Goal: Transaction & Acquisition: Purchase product/service

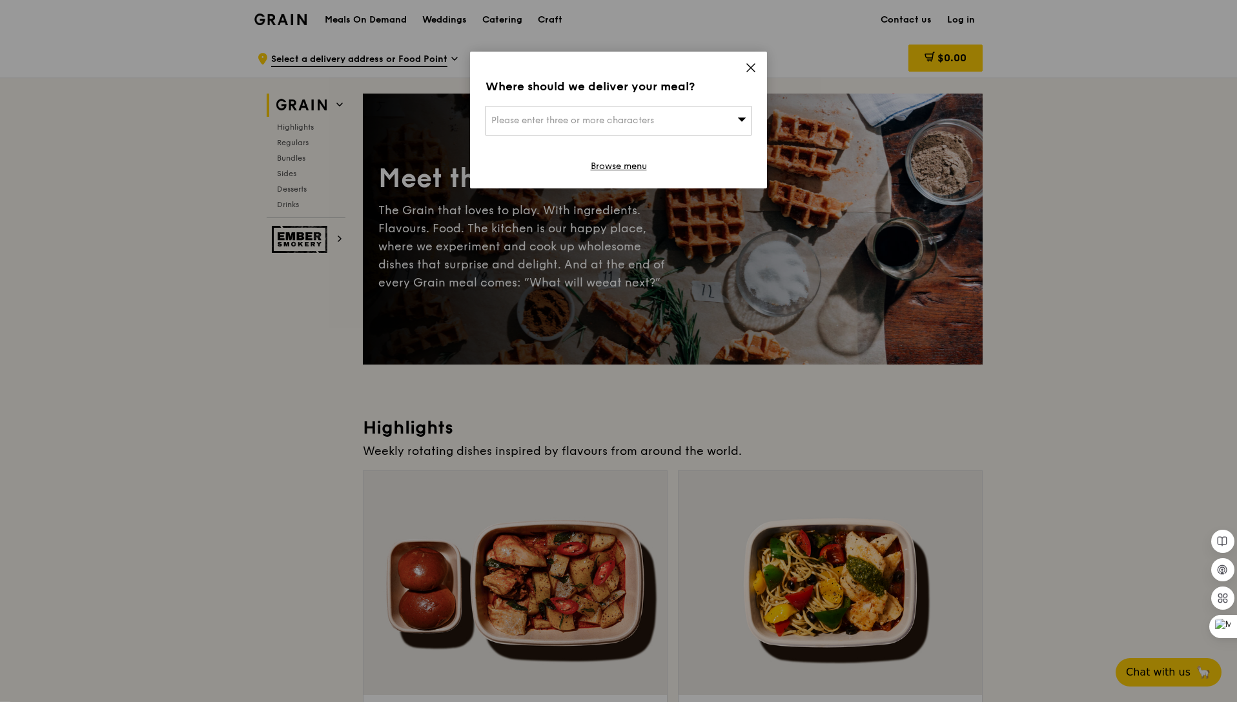
click at [749, 67] on icon at bounding box center [751, 68] width 12 height 12
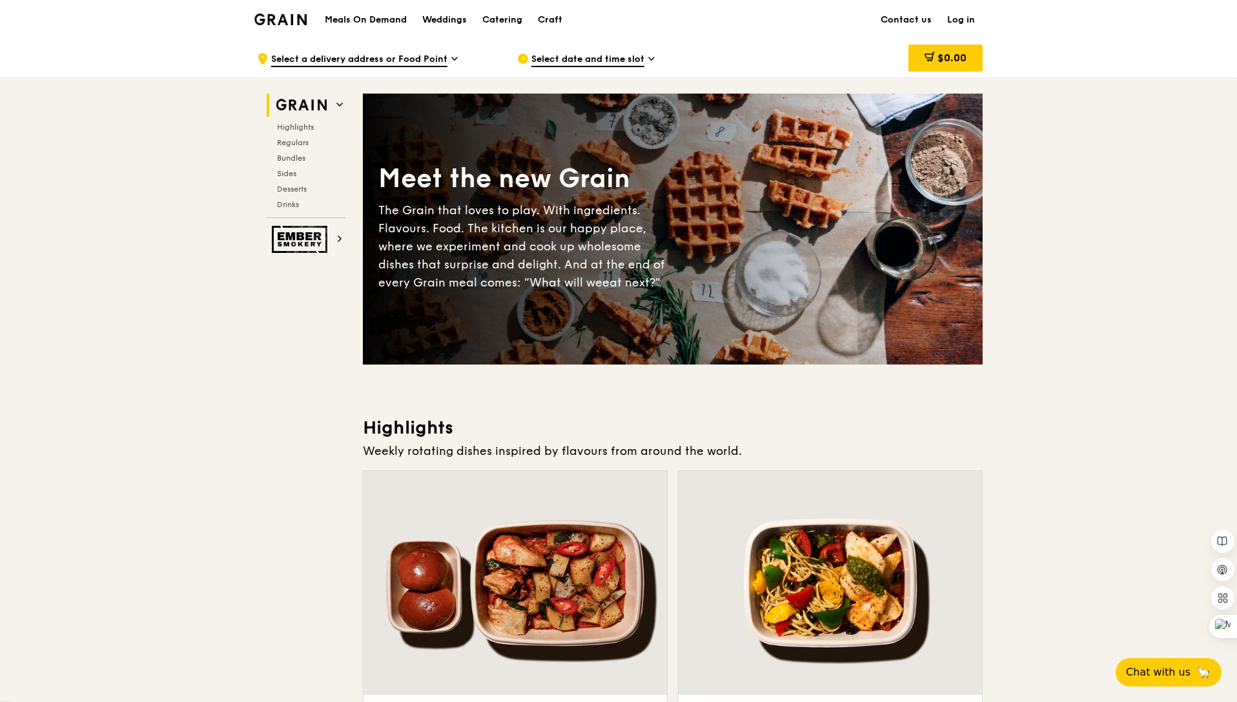
click at [606, 58] on span "Select date and time slot" at bounding box center [587, 60] width 113 height 14
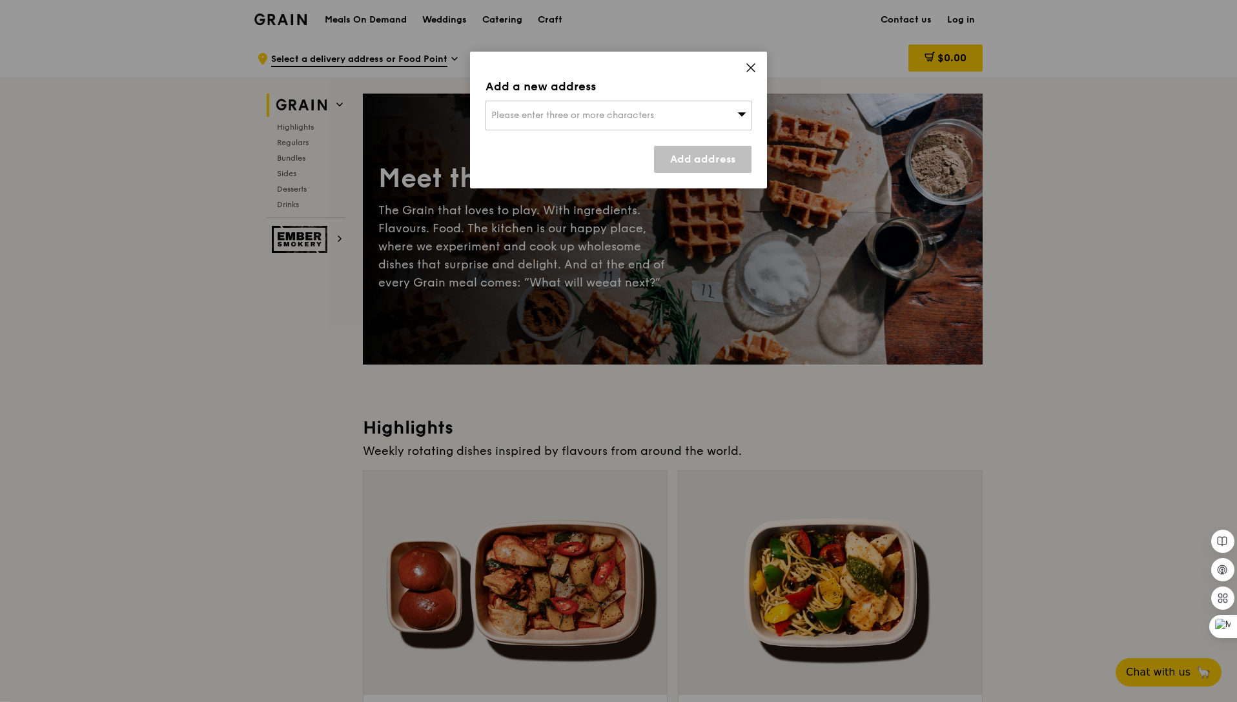
click at [750, 70] on icon at bounding box center [751, 68] width 12 height 12
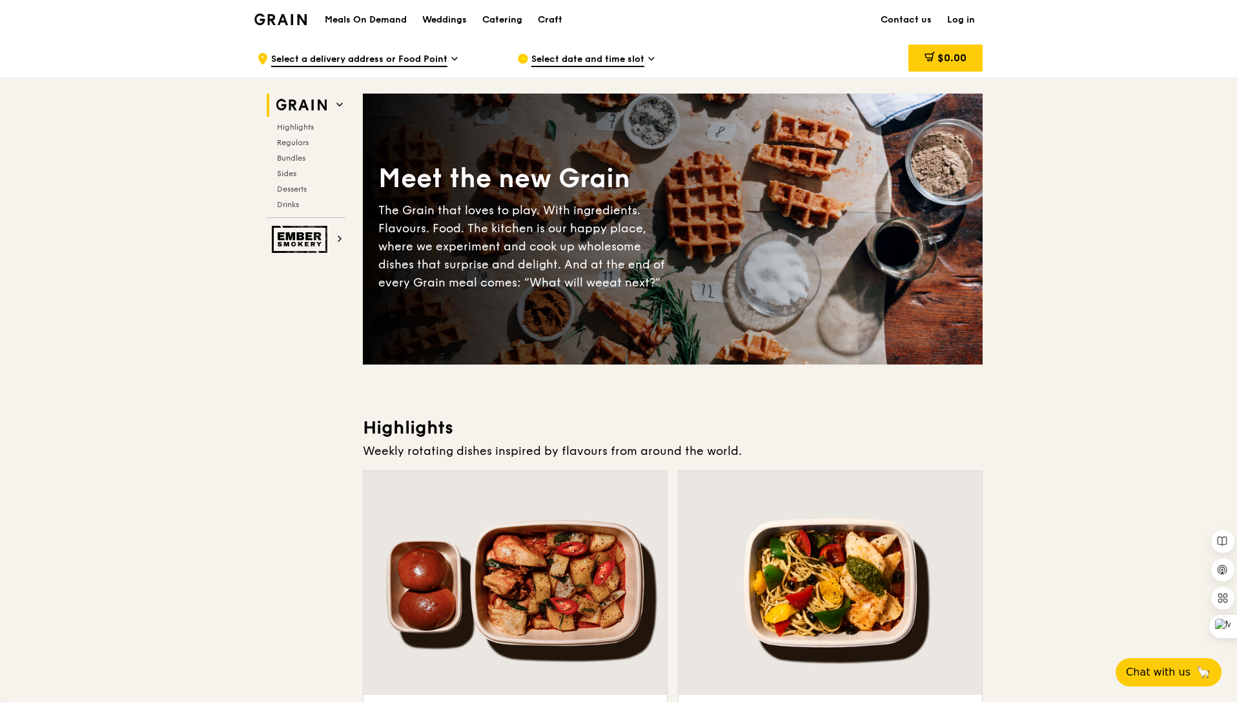
click at [447, 571] on div at bounding box center [514, 583] width 303 height 224
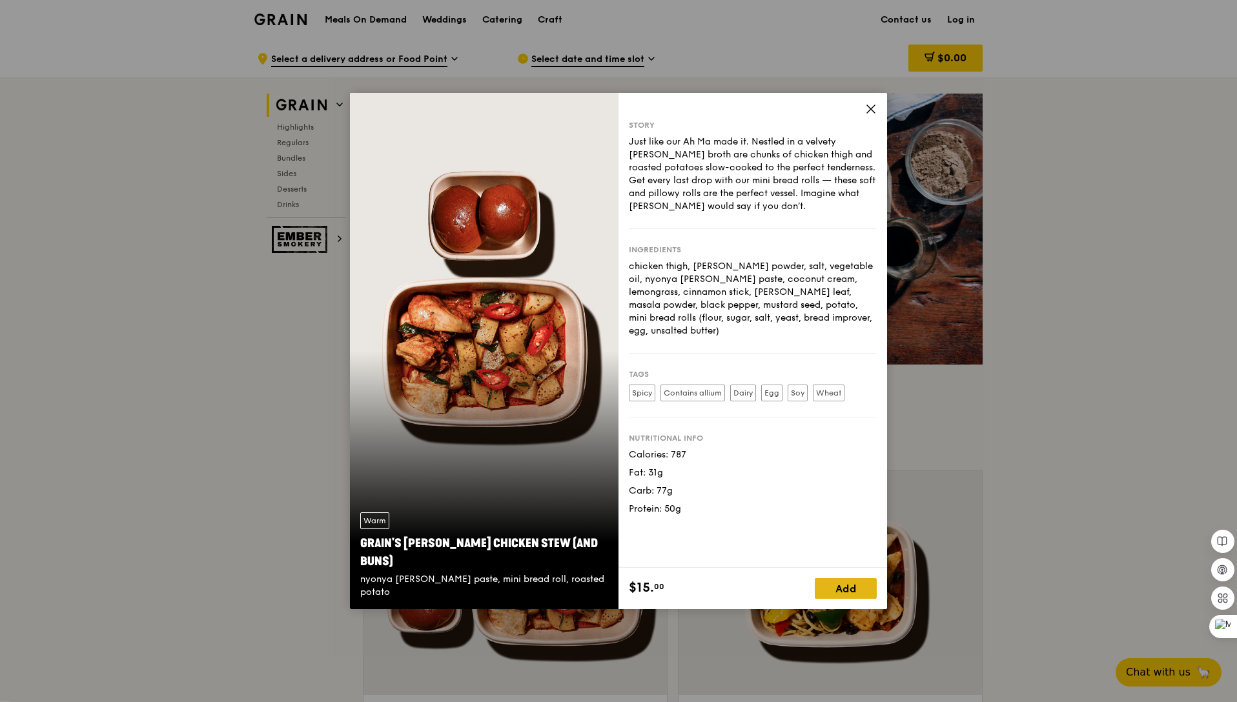
click at [832, 593] on div "Add" at bounding box center [846, 588] width 62 height 21
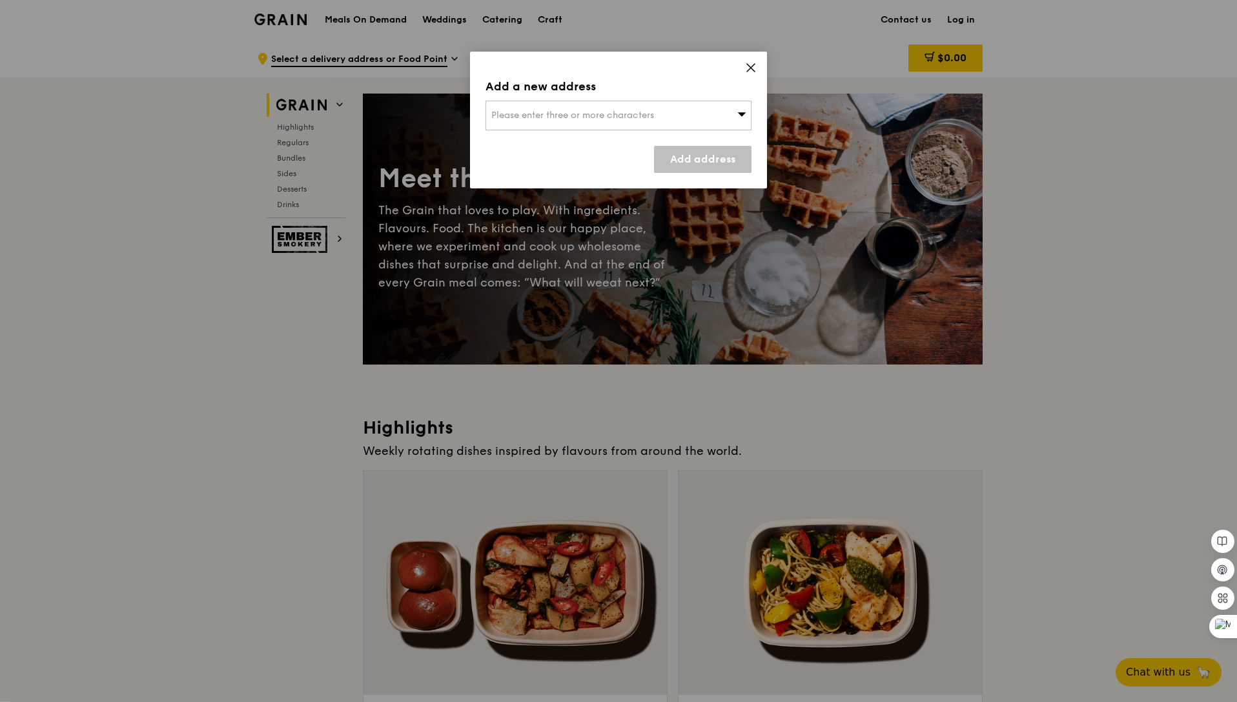
click at [742, 107] on div "Please enter three or more characters" at bounding box center [618, 116] width 266 height 30
click at [603, 118] on input "search" at bounding box center [618, 115] width 265 height 28
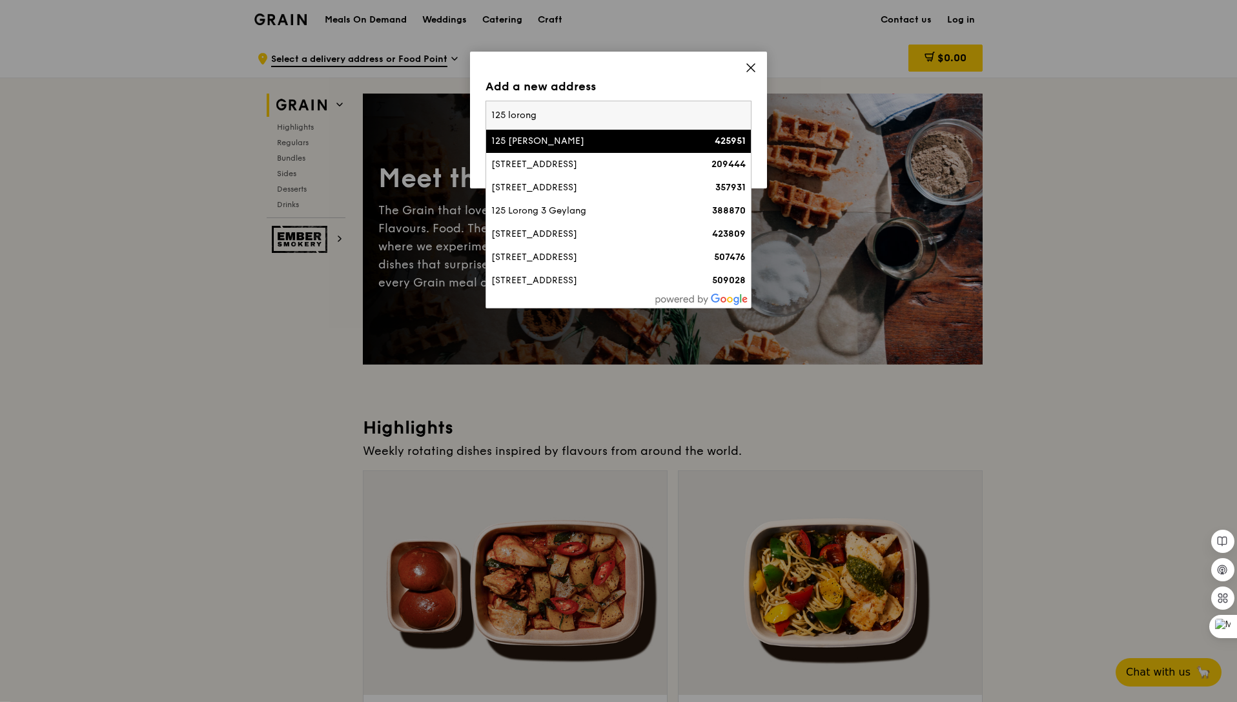
type input "125 lorong 1"
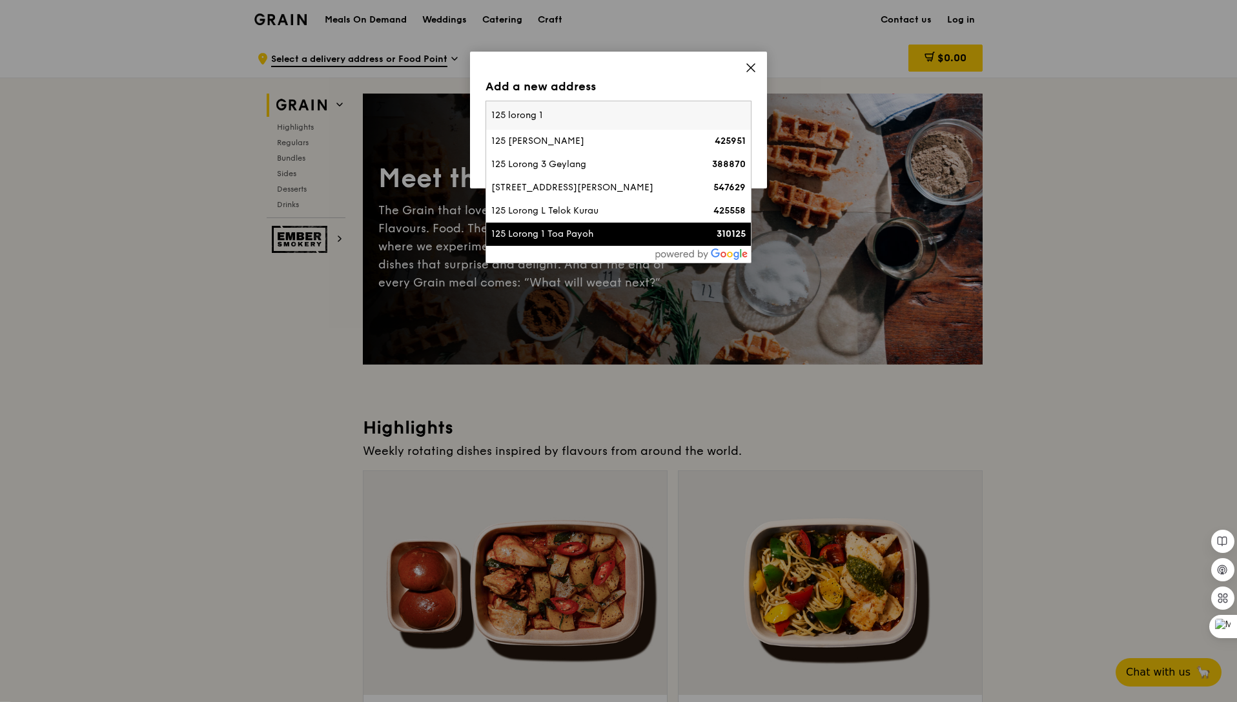
click at [584, 232] on div "125 Lorong 1 Toa Payoh" at bounding box center [586, 234] width 191 height 13
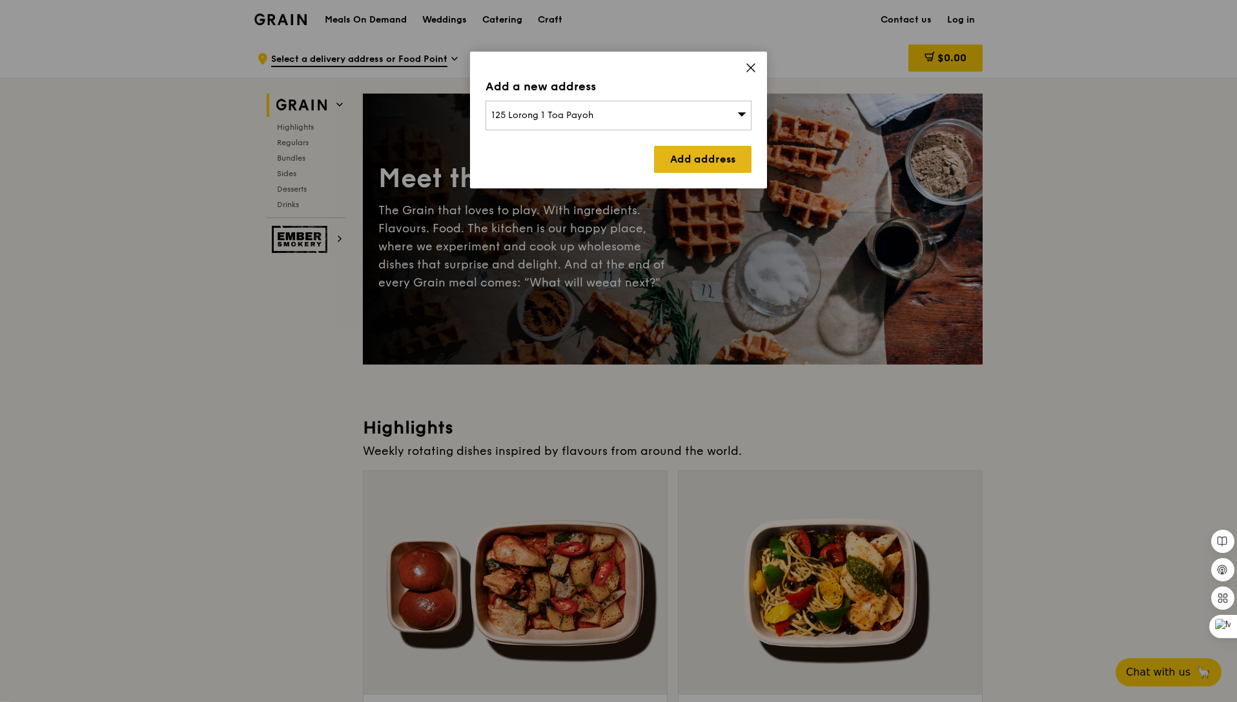
click at [715, 162] on link "Add address" at bounding box center [702, 159] width 97 height 27
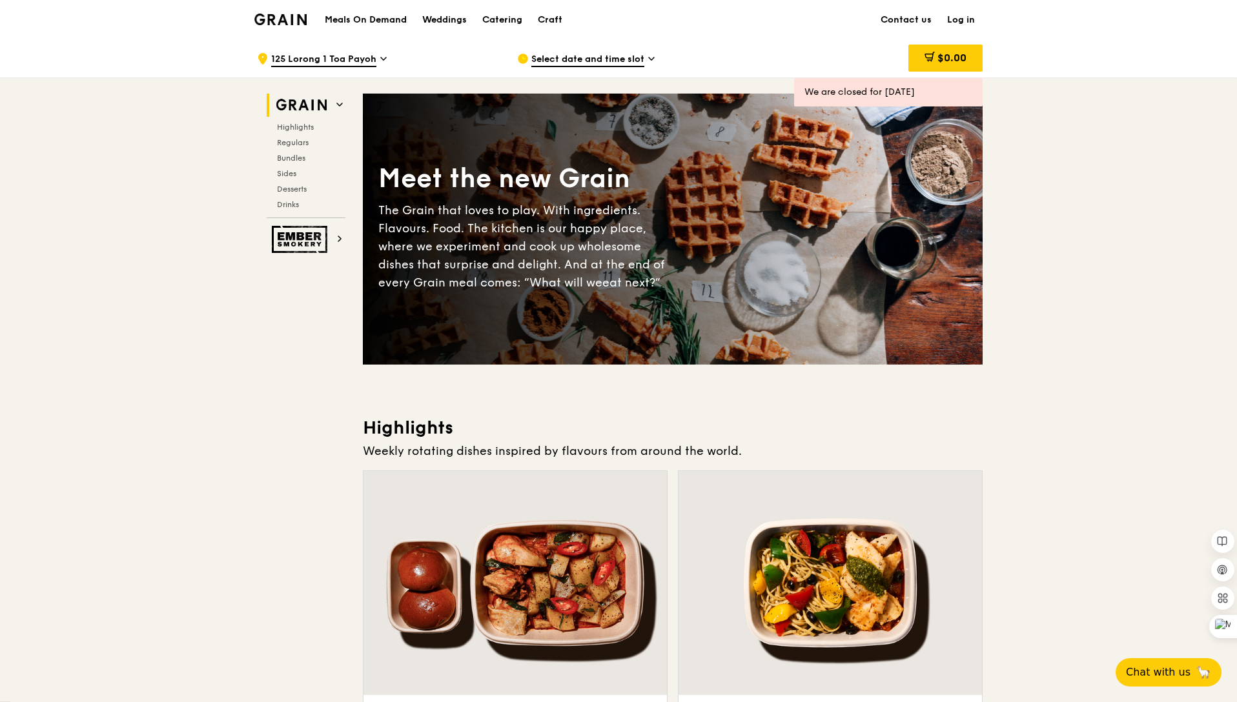
click at [531, 529] on div at bounding box center [514, 583] width 303 height 224
click at [602, 60] on span "Select date and time slot" at bounding box center [587, 60] width 113 height 14
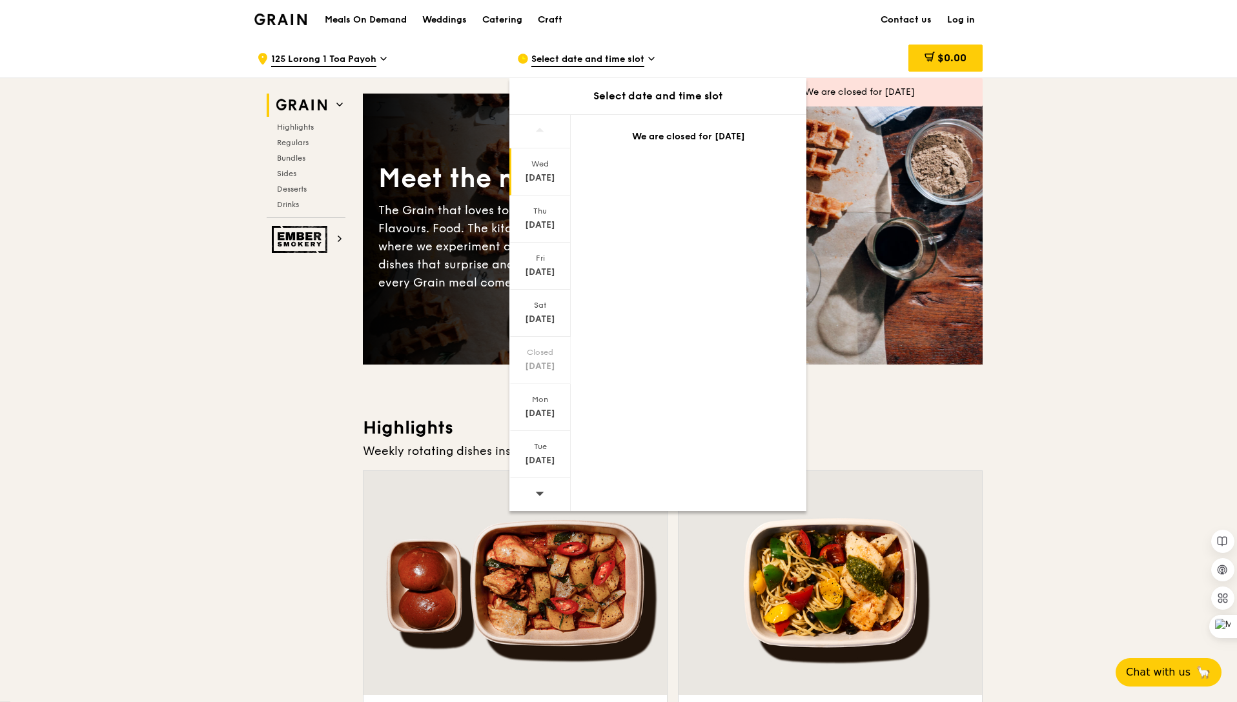
click at [602, 60] on span "Select date and time slot" at bounding box center [587, 60] width 113 height 14
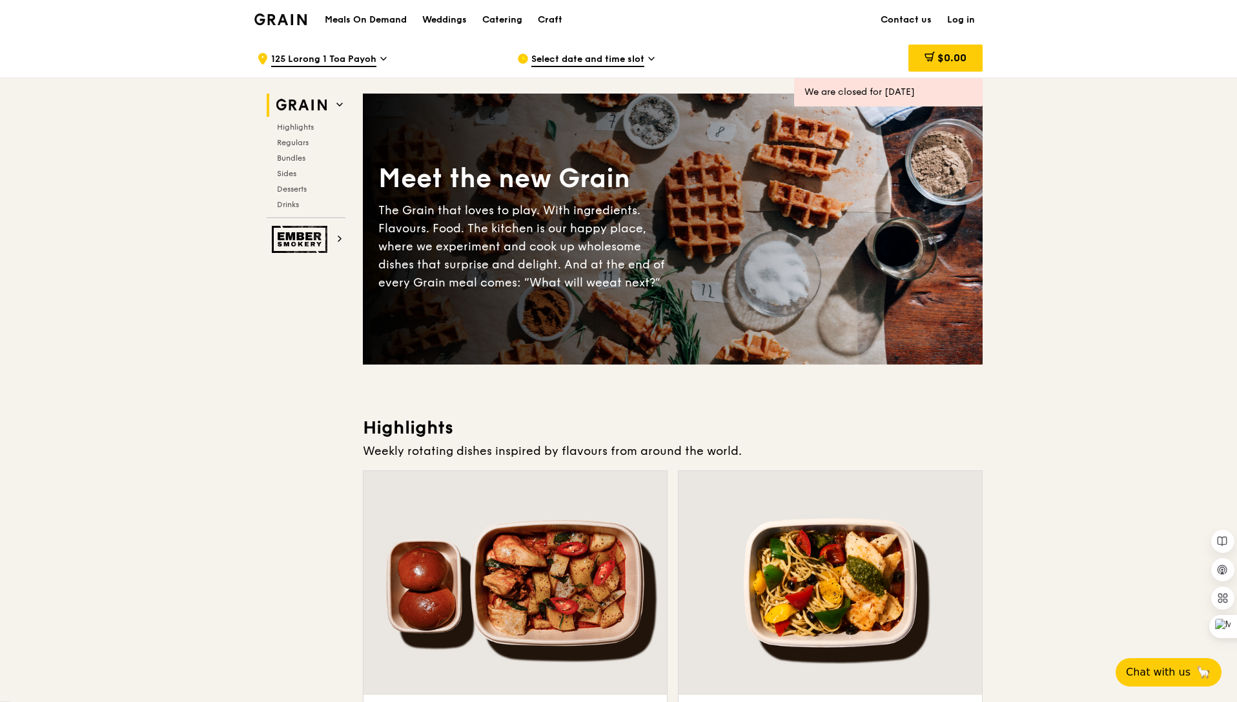
click at [602, 60] on span "Select date and time slot" at bounding box center [587, 60] width 113 height 14
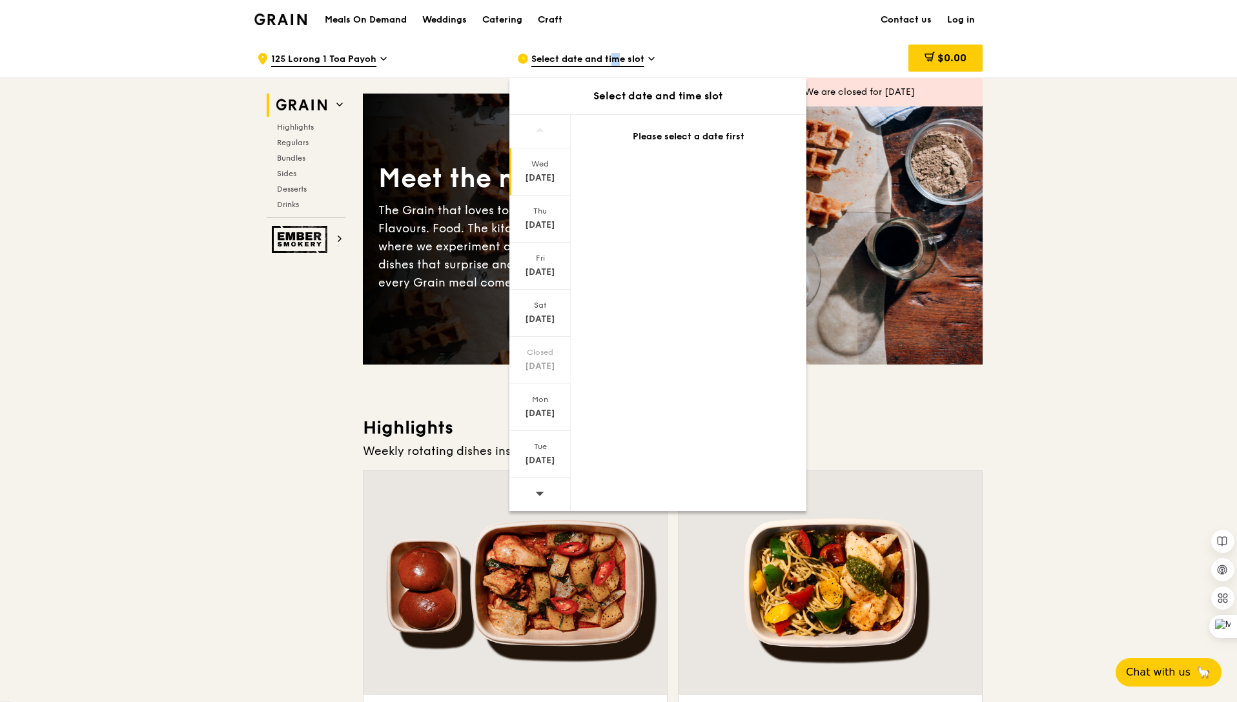
click at [534, 170] on div "[DATE]" at bounding box center [539, 171] width 61 height 47
click at [530, 218] on div "[DATE]" at bounding box center [539, 219] width 61 height 47
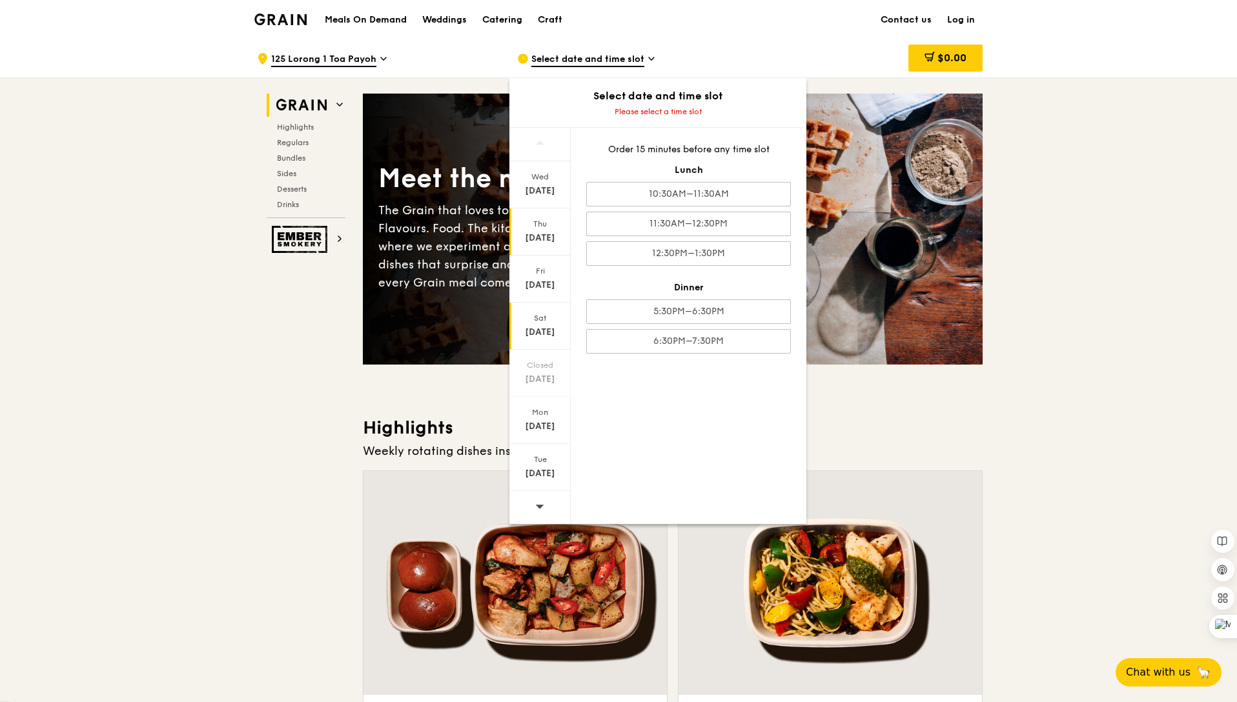
click at [537, 329] on div "[DATE]" at bounding box center [539, 332] width 57 height 13
click at [679, 190] on div "10:30AM–11:30AM" at bounding box center [688, 194] width 205 height 25
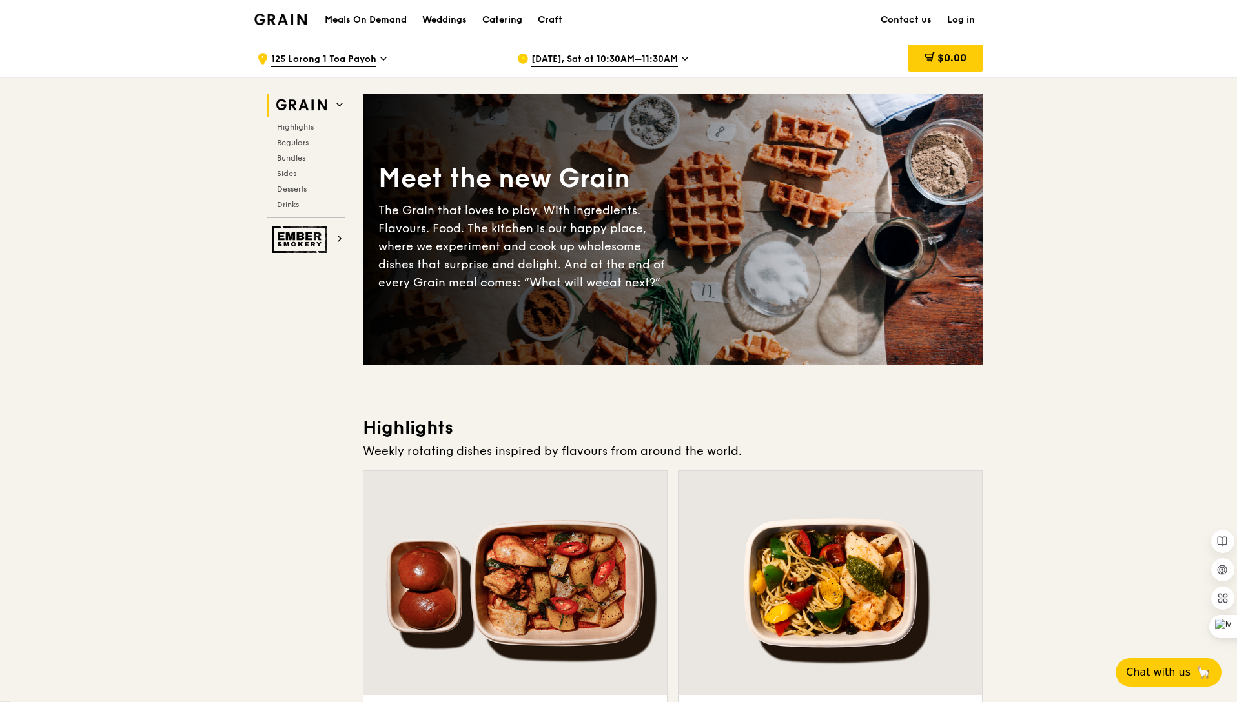
click at [382, 18] on h1 "Meals On Demand" at bounding box center [366, 20] width 82 height 13
click at [541, 608] on div at bounding box center [514, 583] width 303 height 224
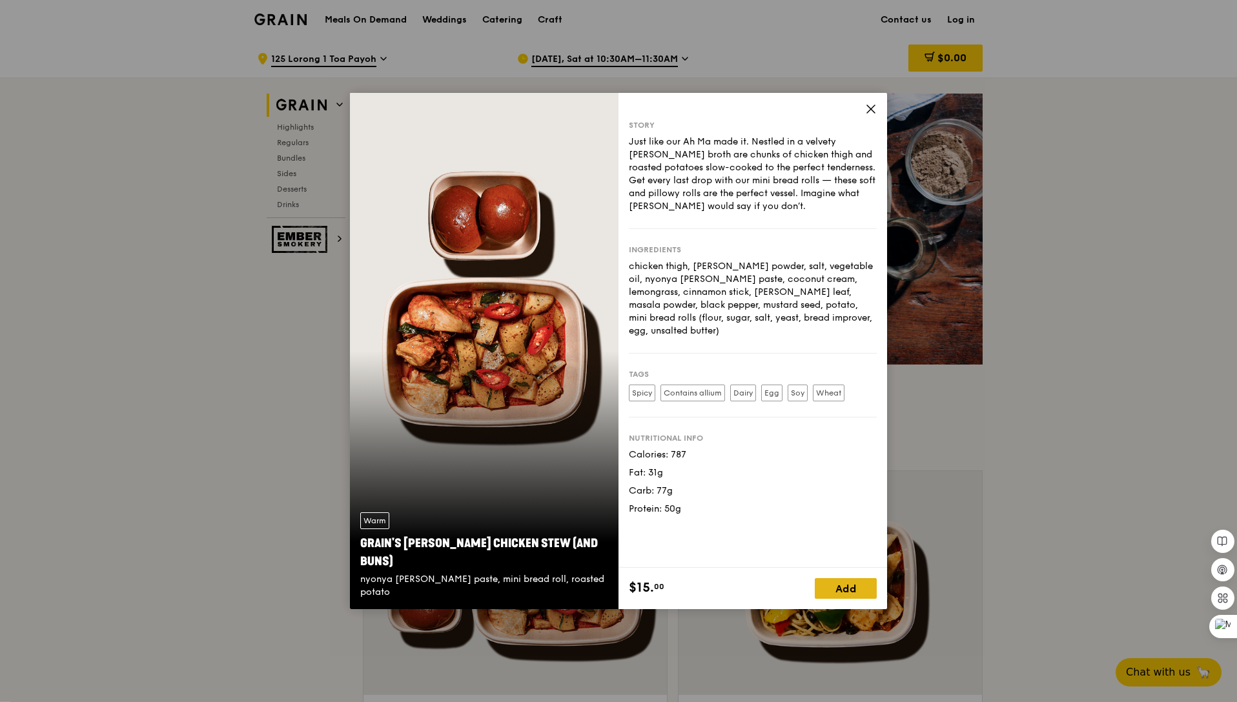
click at [854, 589] on div "Add" at bounding box center [846, 588] width 62 height 21
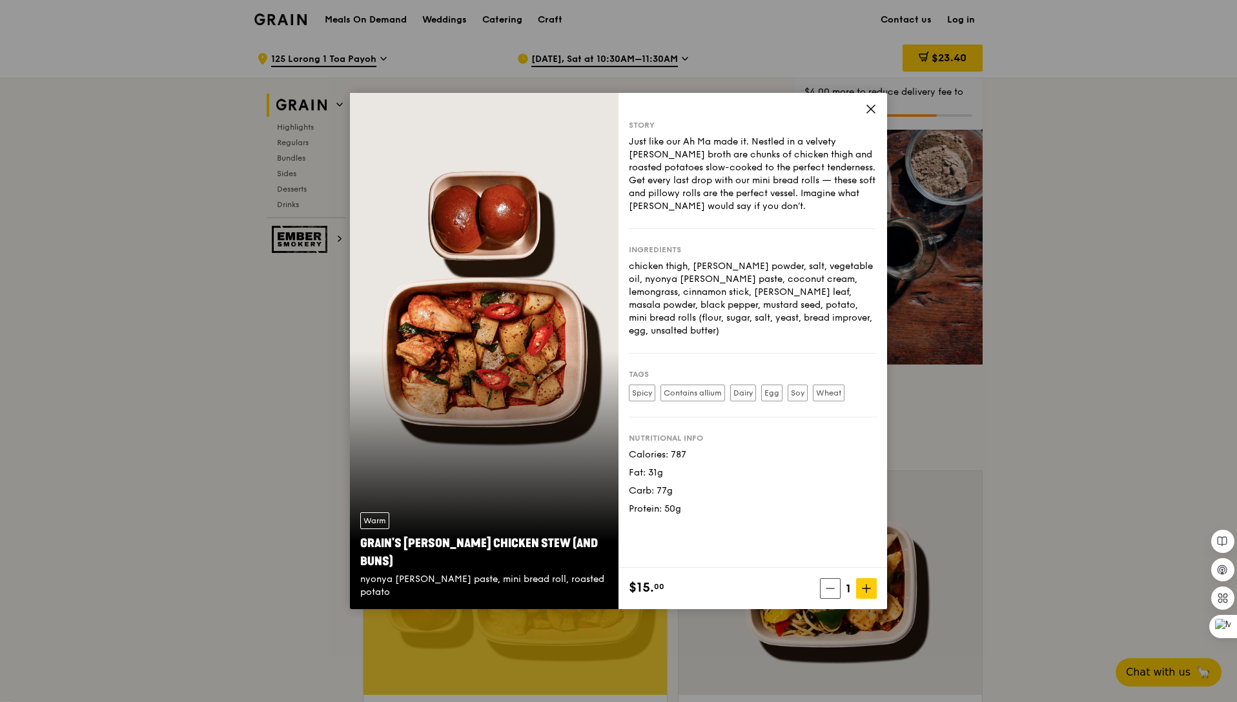
click at [799, 385] on label "Soy" at bounding box center [798, 393] width 20 height 17
click at [800, 385] on label "Soy" at bounding box center [798, 393] width 20 height 17
click at [1027, 420] on div "Warm Grain's [PERSON_NAME] Chicken Stew (and buns) nyonya [PERSON_NAME] paste, …" at bounding box center [618, 351] width 1237 height 702
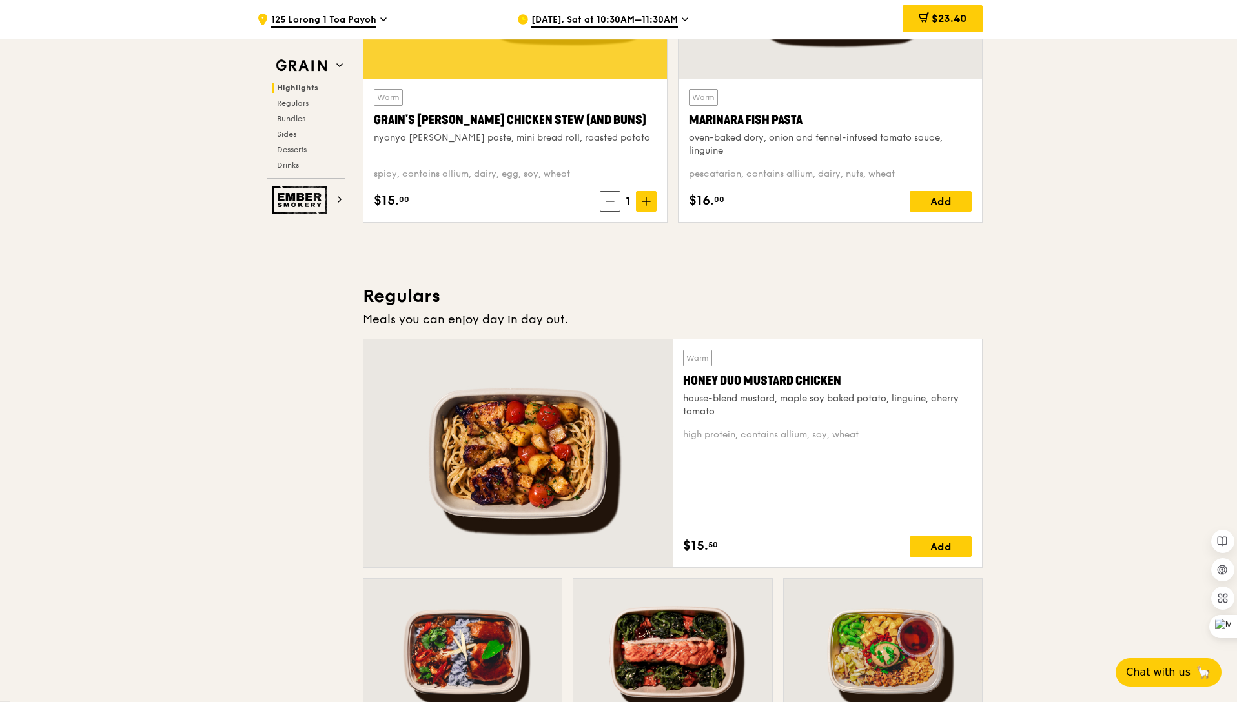
scroll to position [650, 0]
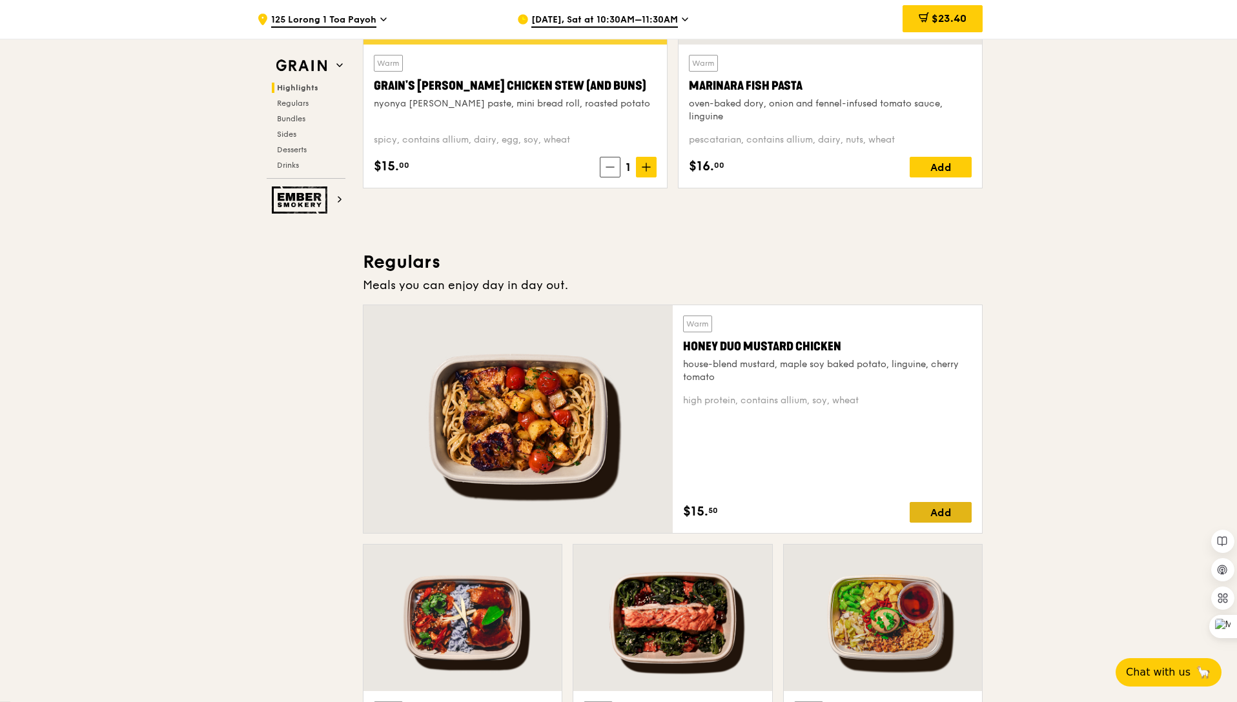
click at [947, 517] on div "Add" at bounding box center [941, 512] width 62 height 21
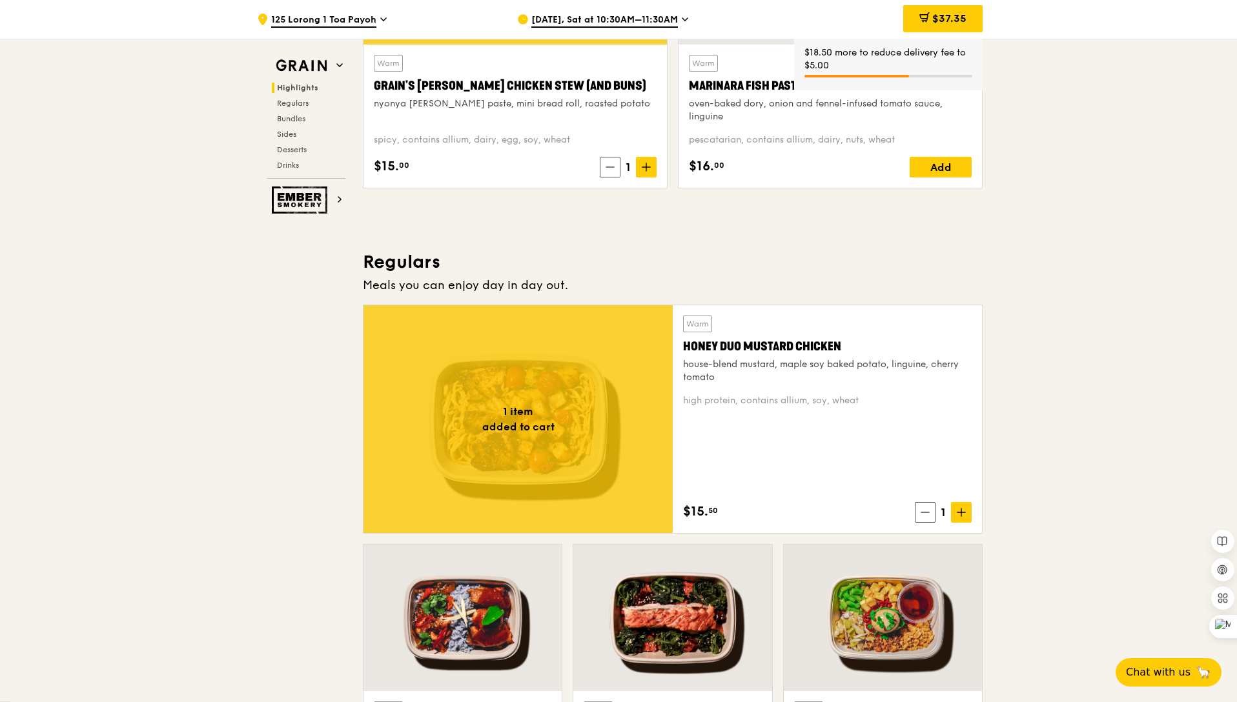
click at [579, 452] on div at bounding box center [517, 419] width 309 height 228
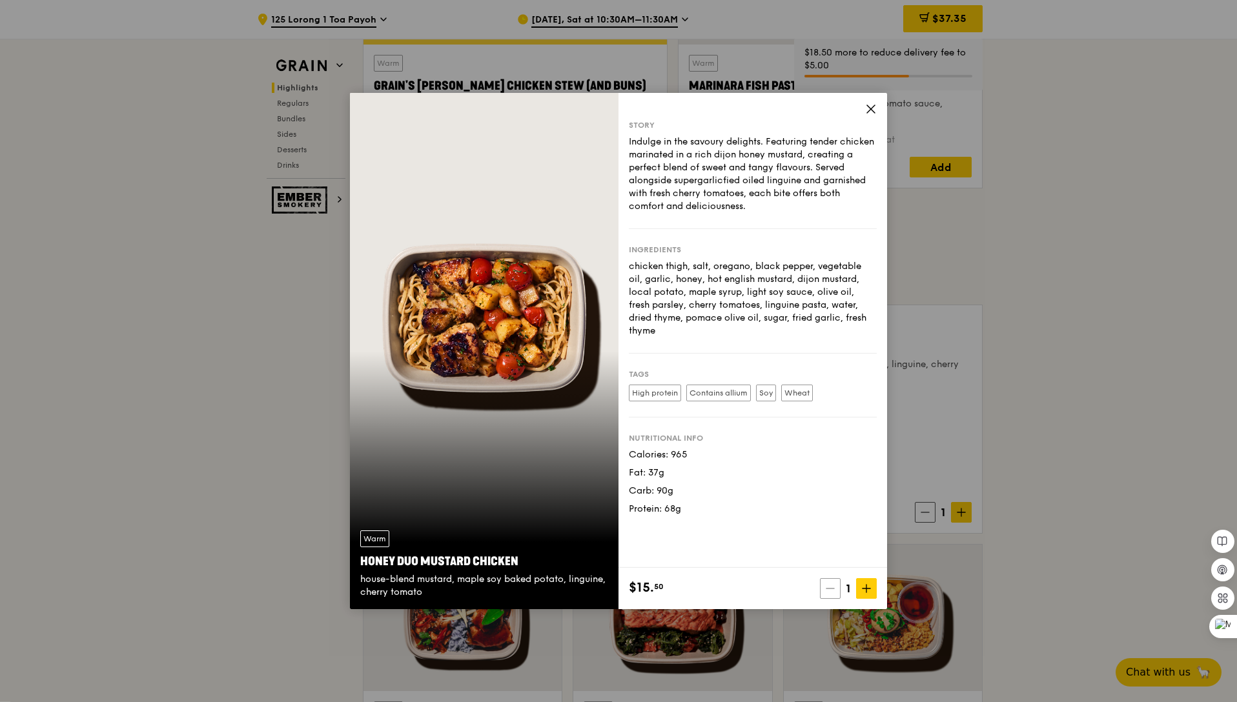
click at [833, 592] on icon at bounding box center [830, 588] width 9 height 9
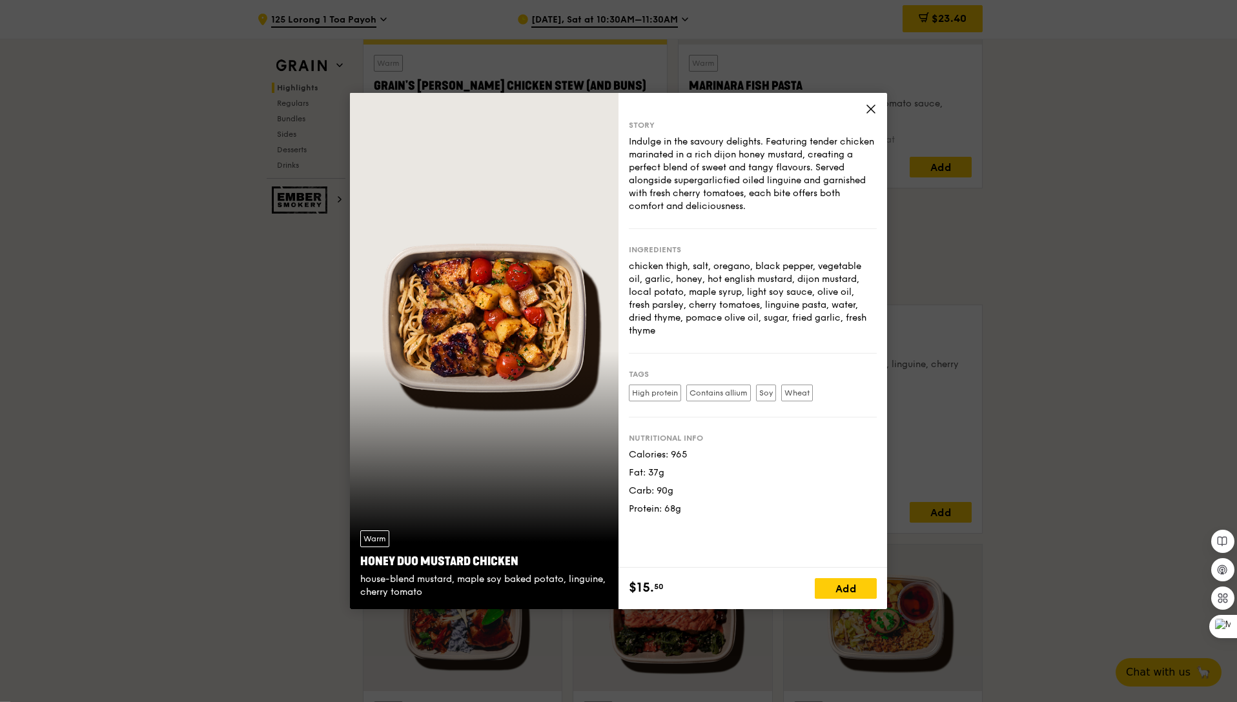
click at [1005, 510] on div "Warm Honey Duo Mustard Chicken house-blend mustard, maple soy baked potato, lin…" at bounding box center [618, 351] width 1237 height 702
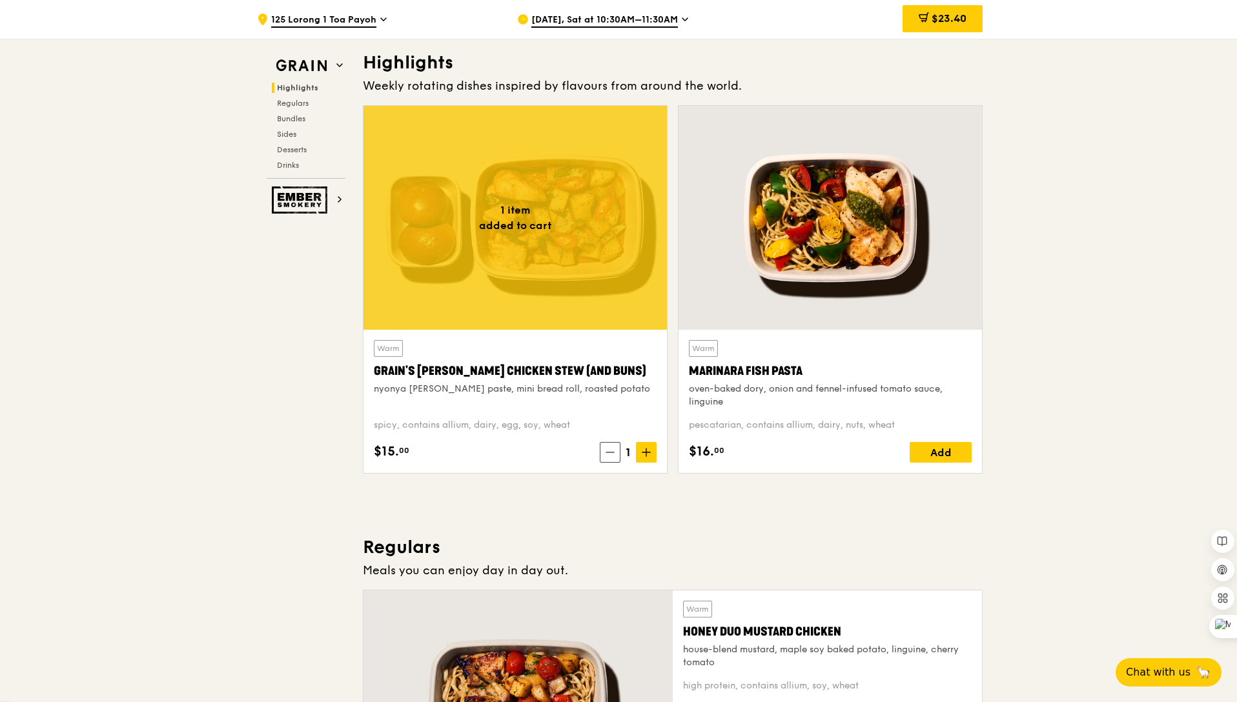
scroll to position [0, 0]
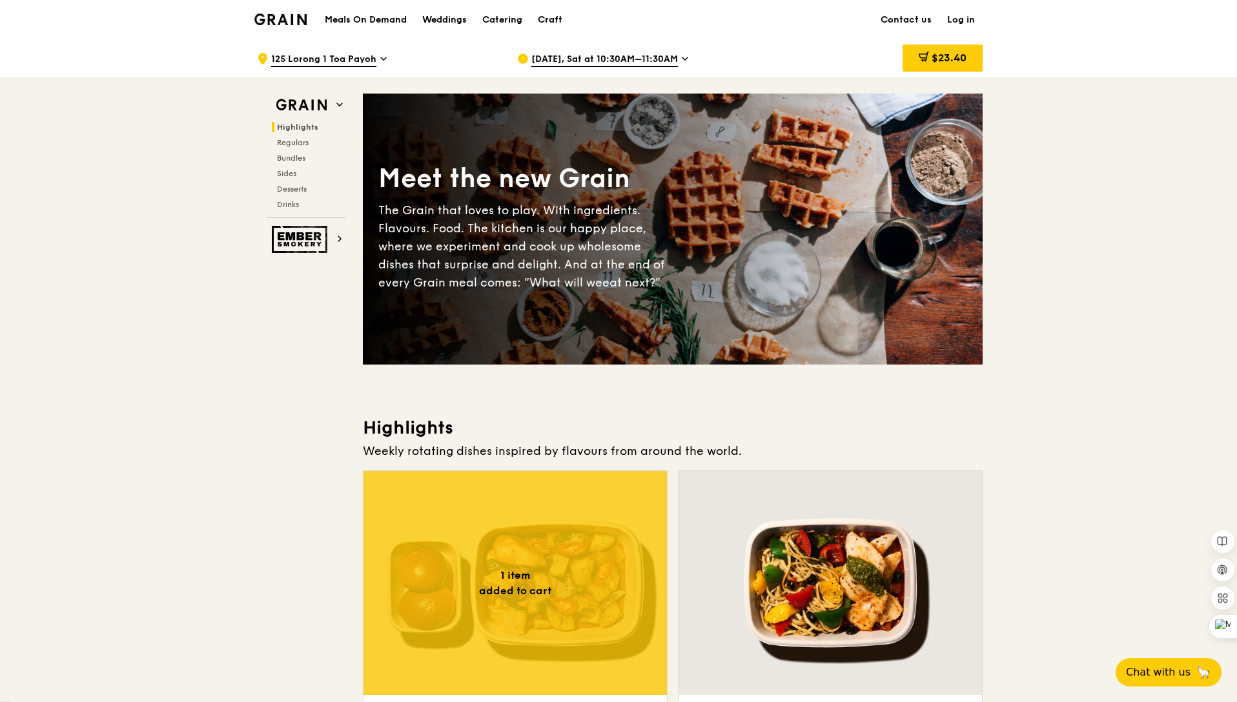
click at [291, 17] on img at bounding box center [280, 20] width 52 height 12
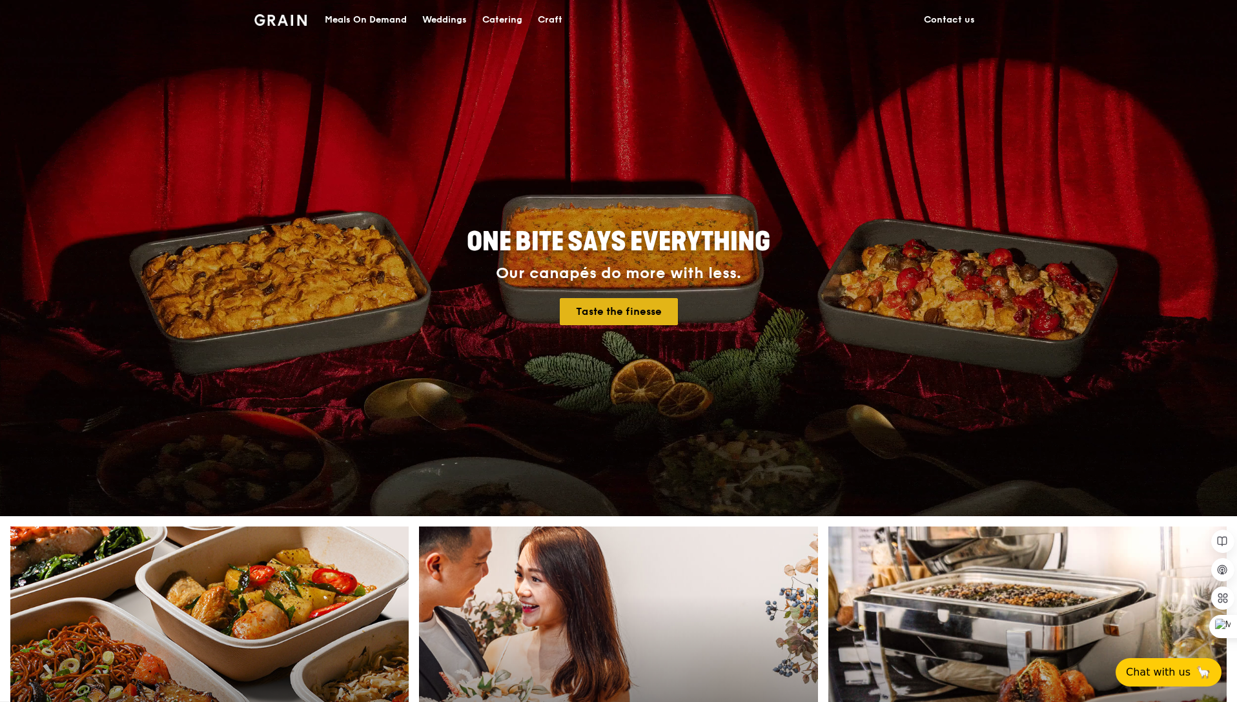
click at [604, 308] on link "Taste the finesse" at bounding box center [619, 311] width 118 height 27
